Goal: Task Accomplishment & Management: Manage account settings

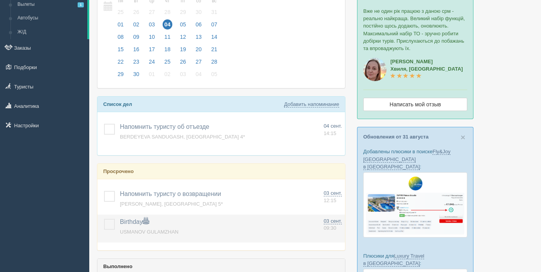
scroll to position [59, 0]
click at [104, 219] on label at bounding box center [104, 219] width 0 height 0
click at [0, 0] on input "checkbox" at bounding box center [0, 0] width 0 height 0
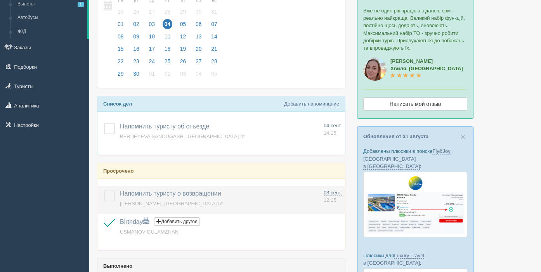
click at [104, 191] on label at bounding box center [104, 191] width 0 height 0
click at [0, 0] on input "checkbox" at bounding box center [0, 0] width 0 height 0
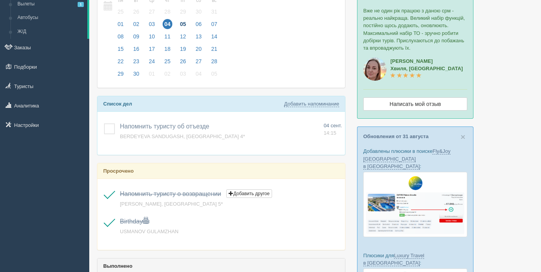
click at [187, 22] on span "05" at bounding box center [183, 24] width 10 height 10
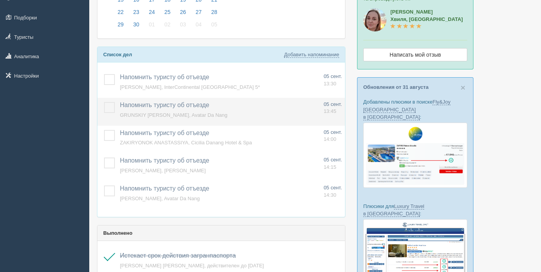
scroll to position [107, 0]
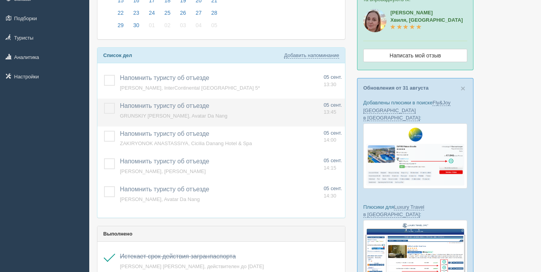
click at [104, 103] on label at bounding box center [104, 103] width 0 height 0
click at [0, 0] on input "checkbox" at bounding box center [0, 0] width 0 height 0
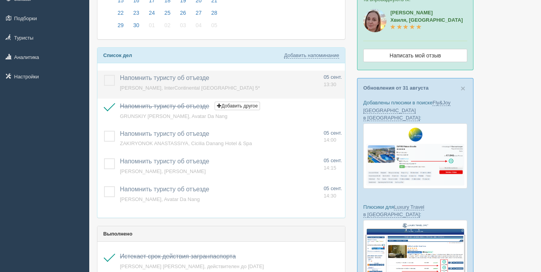
click at [104, 75] on label at bounding box center [104, 75] width 0 height 0
click at [0, 0] on input "checkbox" at bounding box center [0, 0] width 0 height 0
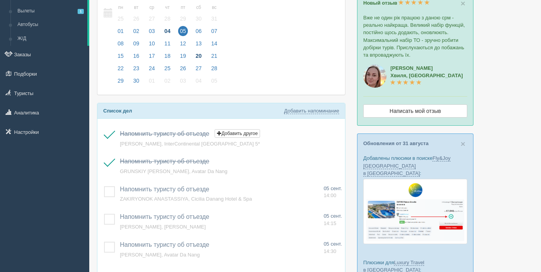
scroll to position [46, 0]
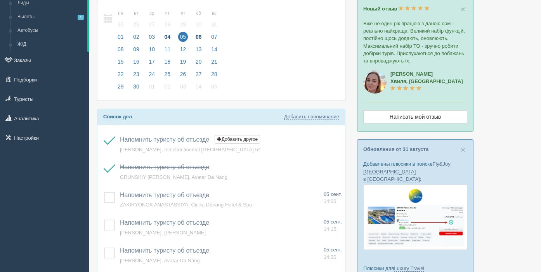
click at [200, 36] on span "06" at bounding box center [199, 37] width 10 height 10
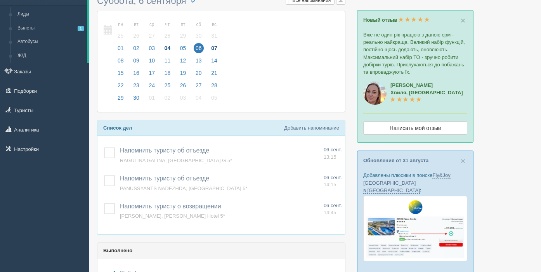
scroll to position [34, 0]
click at [219, 45] on span "07" at bounding box center [214, 49] width 10 height 10
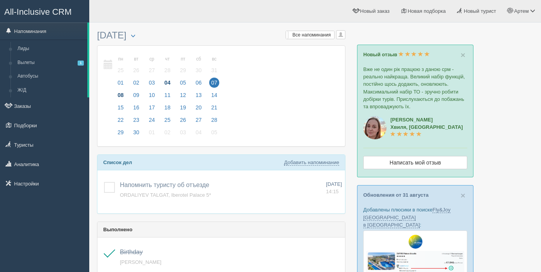
click at [121, 93] on span "08" at bounding box center [121, 95] width 10 height 10
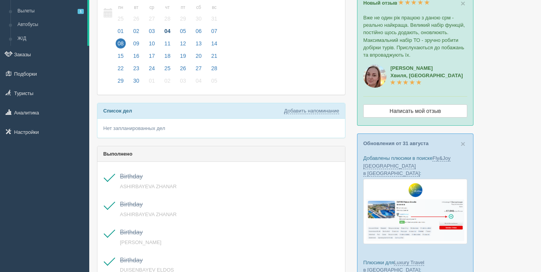
scroll to position [46, 0]
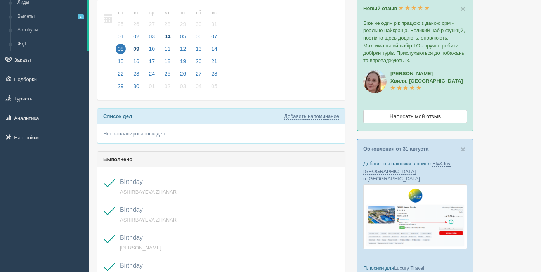
click at [136, 51] on span "09" at bounding box center [136, 49] width 10 height 10
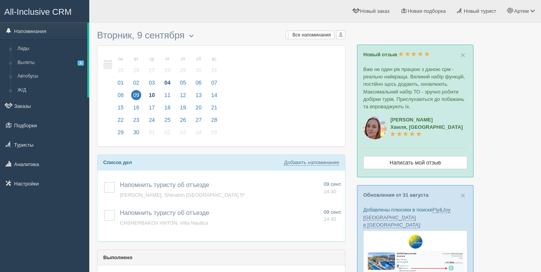
click at [154, 93] on span "10" at bounding box center [152, 95] width 10 height 10
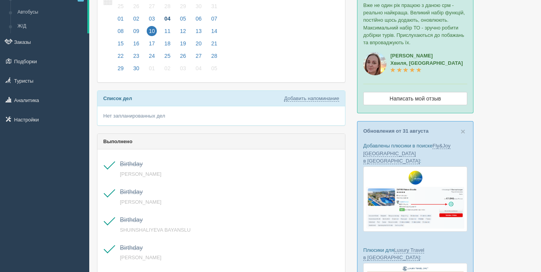
scroll to position [54, 0]
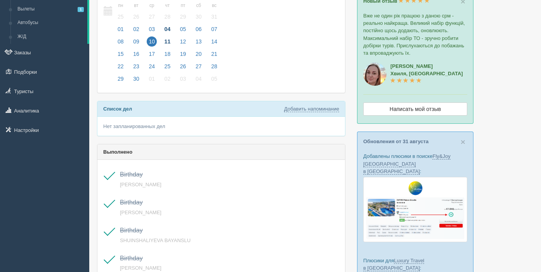
click at [166, 41] on span "11" at bounding box center [168, 41] width 10 height 10
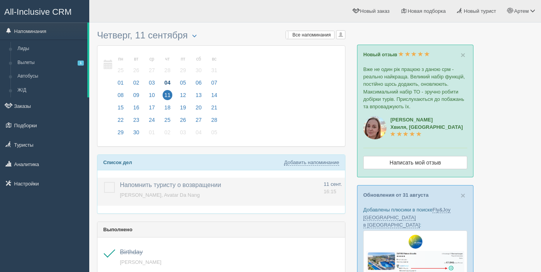
click at [104, 182] on label at bounding box center [104, 182] width 0 height 0
click at [0, 0] on input "checkbox" at bounding box center [0, 0] width 0 height 0
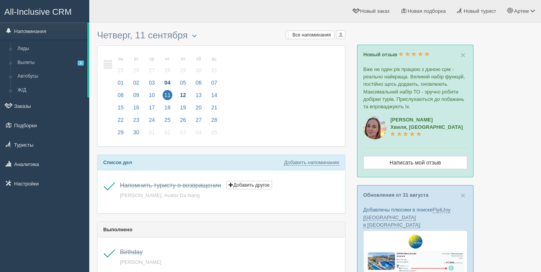
click at [180, 100] on span "12" at bounding box center [183, 95] width 10 height 10
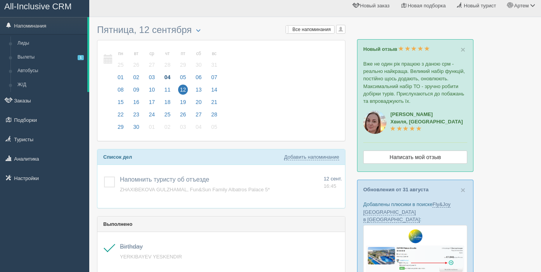
scroll to position [7, 0]
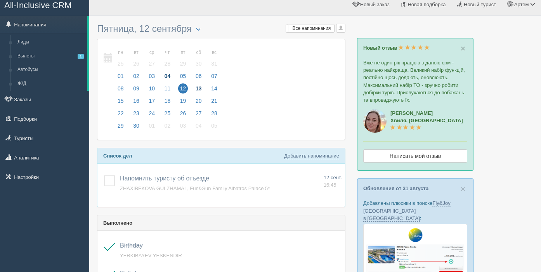
click at [200, 88] on span "13" at bounding box center [199, 88] width 10 height 10
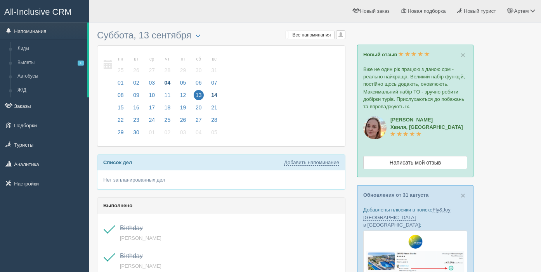
click at [218, 94] on span "14" at bounding box center [214, 95] width 10 height 10
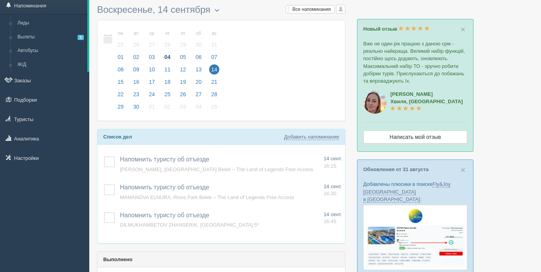
scroll to position [20, 0]
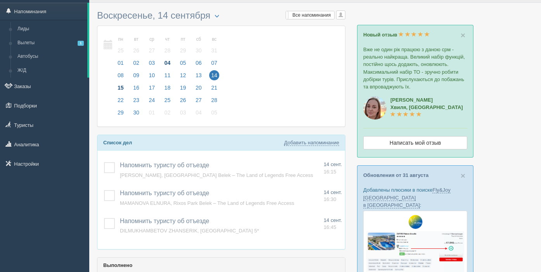
click at [119, 89] on span "15" at bounding box center [121, 88] width 10 height 10
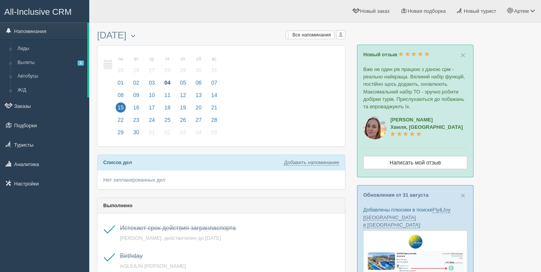
scroll to position [19, 0]
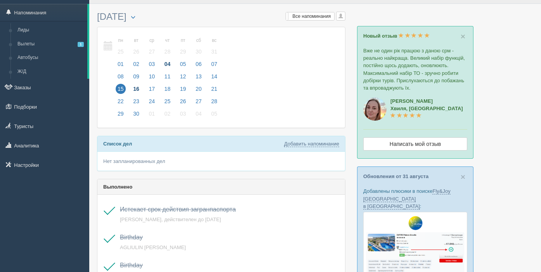
click at [137, 88] on span "16" at bounding box center [136, 89] width 10 height 10
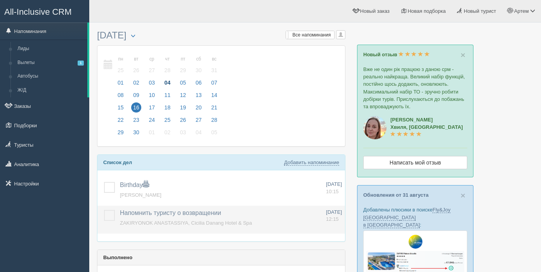
click at [104, 210] on label at bounding box center [104, 210] width 0 height 0
click at [0, 0] on input "checkbox" at bounding box center [0, 0] width 0 height 0
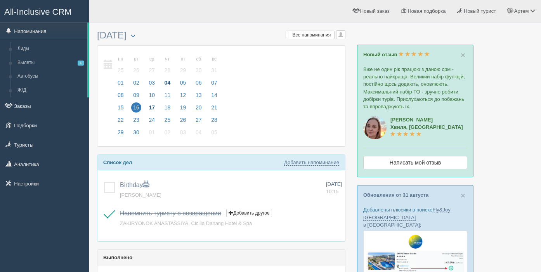
click at [153, 107] on span "17" at bounding box center [152, 107] width 10 height 10
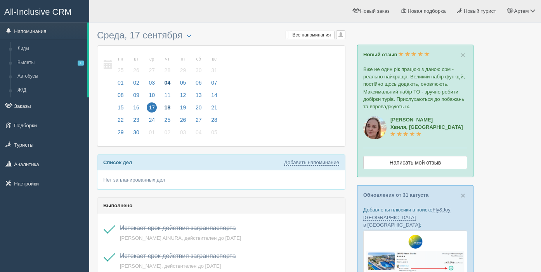
click at [165, 105] on span "18" at bounding box center [168, 107] width 10 height 10
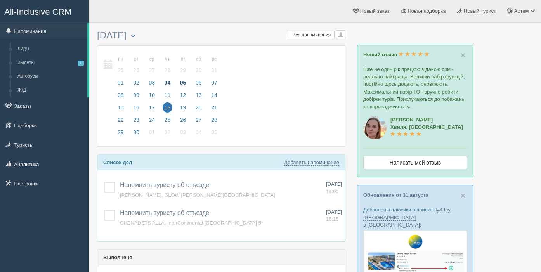
click at [187, 83] on span "05" at bounding box center [183, 83] width 10 height 10
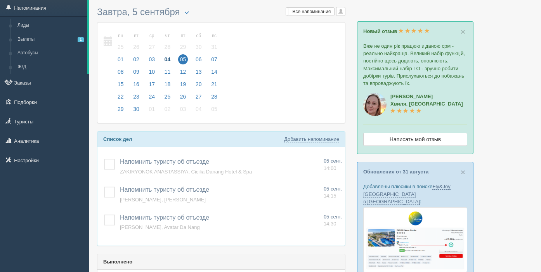
scroll to position [24, 0]
click at [170, 58] on span "04" at bounding box center [168, 59] width 10 height 10
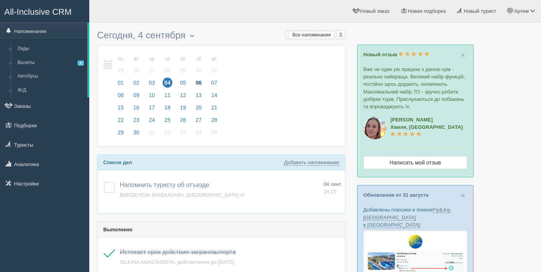
click at [203, 81] on span "06" at bounding box center [199, 83] width 10 height 10
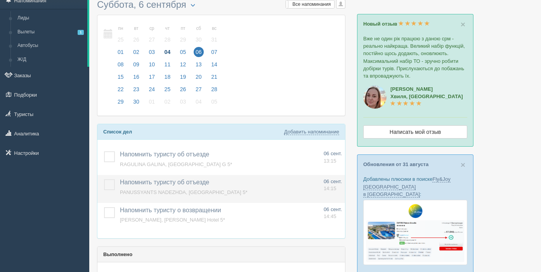
scroll to position [32, 0]
